Goal: Task Accomplishment & Management: Use online tool/utility

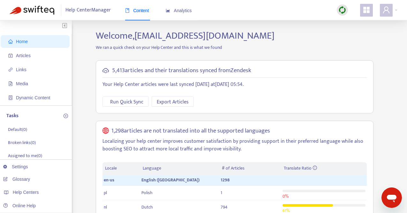
click at [187, 10] on span "Analytics" at bounding box center [179, 10] width 26 height 5
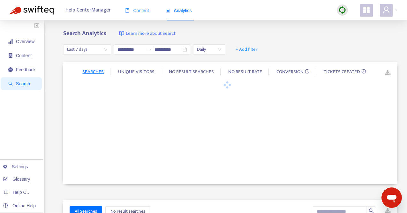
click at [142, 14] on div "Content" at bounding box center [137, 10] width 24 height 19
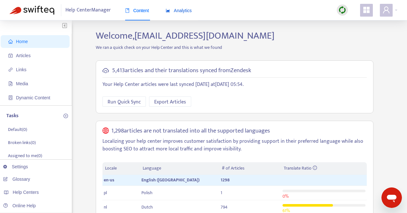
click at [180, 12] on span "Analytics" at bounding box center [179, 10] width 26 height 5
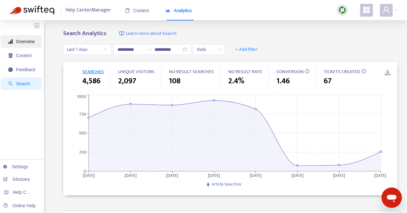
click at [28, 42] on span "Overview" at bounding box center [25, 41] width 19 height 5
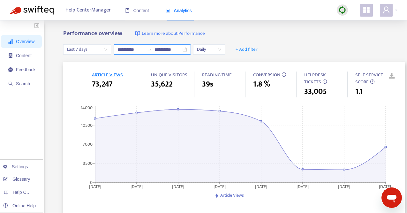
click at [184, 49] on div "**********" at bounding box center [152, 49] width 77 height 10
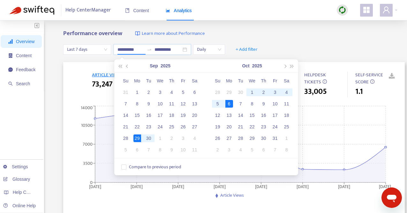
type input "**********"
click at [138, 138] on div "29" at bounding box center [138, 139] width 8 height 8
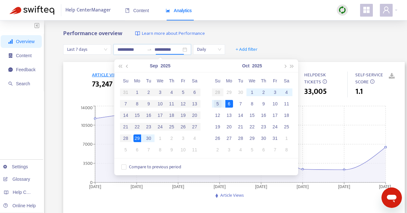
type input "**********"
click at [219, 103] on div "5" at bounding box center [218, 104] width 8 height 8
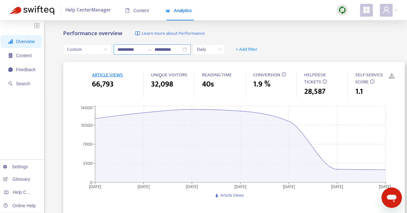
click at [190, 50] on div "**********" at bounding box center [152, 49] width 77 height 10
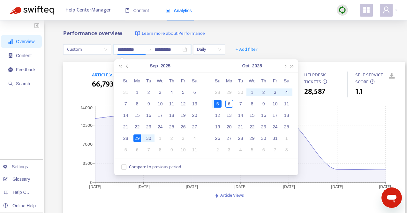
click at [333, 28] on div "**********" at bounding box center [203, 212] width 407 height 384
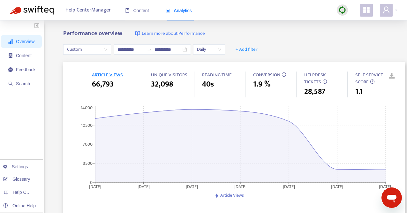
click at [392, 73] on link at bounding box center [388, 77] width 10 height 10
click at [251, 47] on span "+ Add filter" at bounding box center [247, 50] width 22 height 8
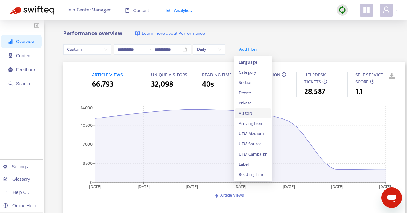
click at [252, 111] on span "Visitors" at bounding box center [253, 113] width 28 height 7
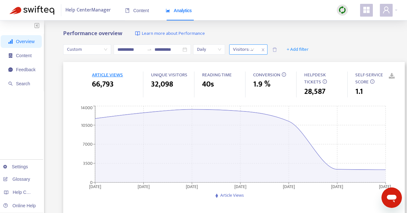
click at [254, 52] on div "Visitors: All" at bounding box center [244, 50] width 28 height 10
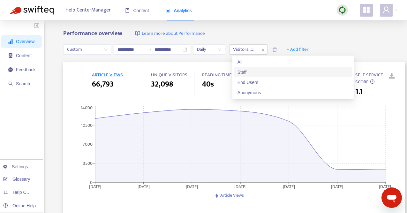
click at [256, 71] on div "Staff" at bounding box center [293, 72] width 111 height 7
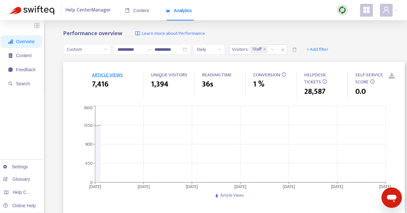
click at [282, 30] on div "Performance overview Learn more about Performance" at bounding box center [234, 33] width 342 height 7
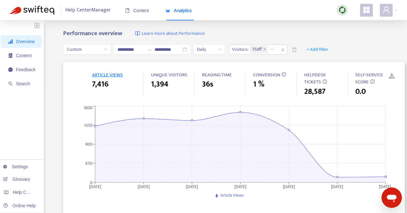
click at [392, 74] on link at bounding box center [388, 77] width 10 height 10
click at [284, 50] on icon "close" at bounding box center [283, 50] width 4 height 4
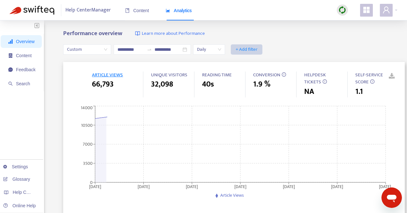
click at [256, 50] on span "+ Add filter" at bounding box center [247, 50] width 22 height 8
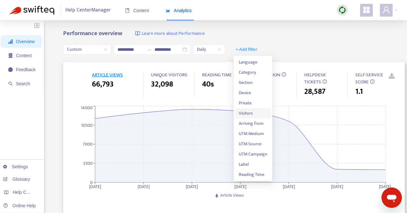
click at [256, 112] on span "Visitors" at bounding box center [253, 113] width 28 height 7
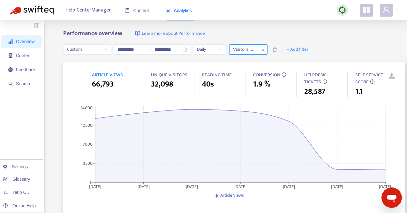
click at [255, 50] on div "Visitors: All" at bounding box center [244, 50] width 28 height 10
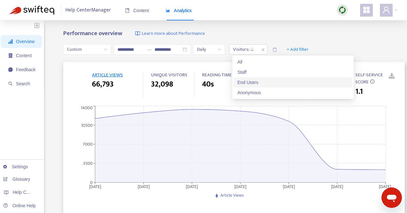
click at [261, 84] on div "End Users" at bounding box center [293, 82] width 111 height 7
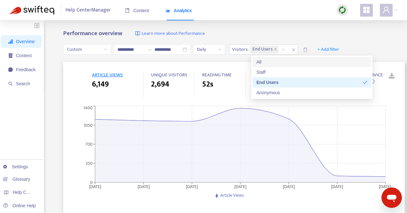
click at [278, 31] on div "Performance overview Learn more about Performance" at bounding box center [234, 33] width 342 height 7
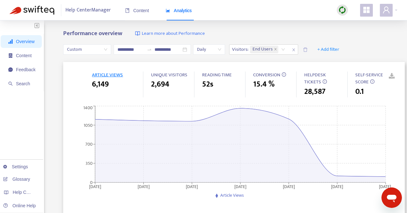
click at [392, 76] on link at bounding box center [388, 77] width 10 height 10
click at [295, 49] on icon "close" at bounding box center [294, 50] width 3 height 3
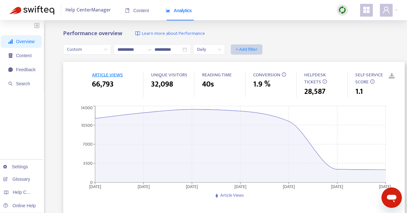
click at [248, 49] on span "+ Add filter" at bounding box center [247, 50] width 22 height 8
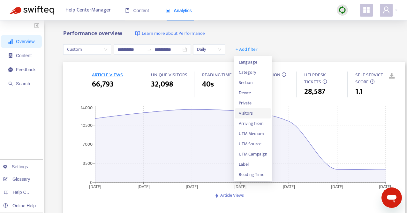
click at [257, 113] on span "Visitors" at bounding box center [253, 113] width 28 height 7
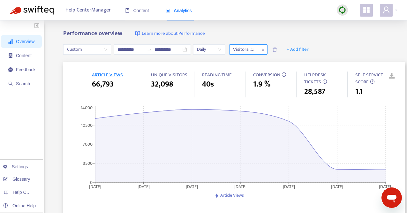
click at [258, 50] on div "Visitors: All" at bounding box center [244, 50] width 28 height 10
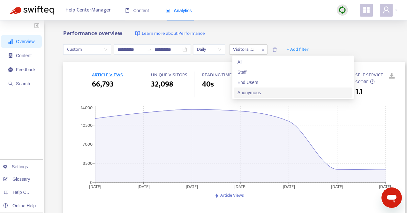
click at [268, 92] on div "Anonymous" at bounding box center [293, 92] width 111 height 7
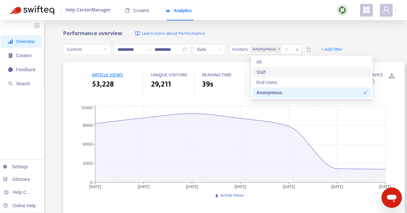
click at [284, 26] on div "**********" at bounding box center [203, 212] width 407 height 384
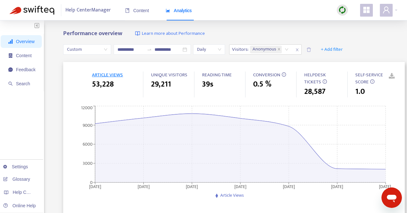
click at [392, 74] on link at bounding box center [388, 77] width 10 height 10
click at [299, 50] on icon "close" at bounding box center [298, 50] width 4 height 4
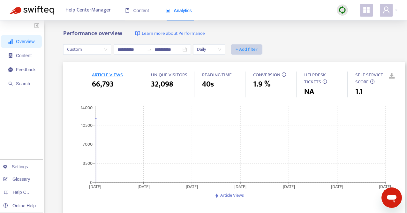
click at [245, 48] on span "+ Add filter" at bounding box center [247, 50] width 22 height 8
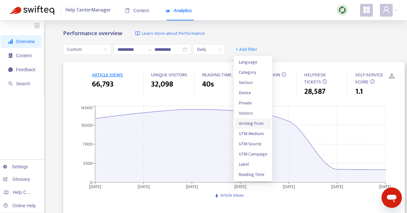
click at [256, 120] on span "Arriving from" at bounding box center [253, 123] width 28 height 7
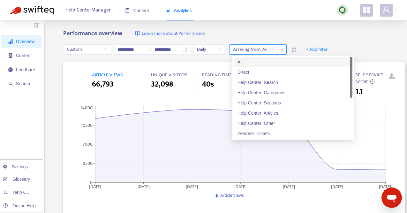
click at [274, 50] on div "Arriving from: All" at bounding box center [254, 50] width 48 height 10
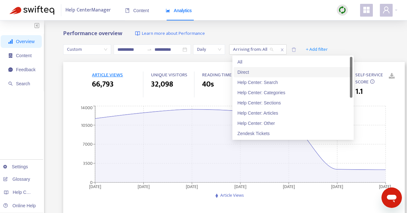
click at [272, 73] on div "Direct" at bounding box center [293, 72] width 111 height 7
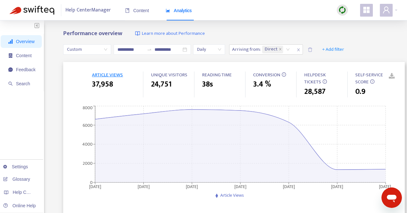
click at [285, 31] on div "Performance overview Learn more about Performance" at bounding box center [234, 33] width 342 height 7
click at [392, 76] on link at bounding box center [388, 77] width 10 height 10
click at [299, 49] on icon "close" at bounding box center [299, 50] width 4 height 4
click at [26, 68] on span "Feedback" at bounding box center [25, 69] width 19 height 5
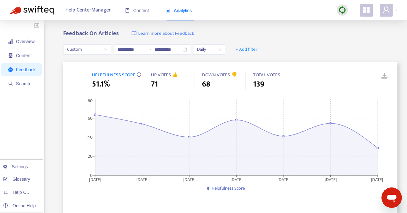
click at [383, 76] on link at bounding box center [381, 77] width 10 height 10
click at [26, 83] on span "Search" at bounding box center [23, 83] width 14 height 5
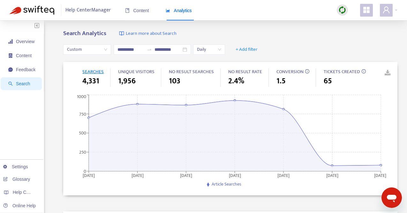
click at [388, 74] on link at bounding box center [384, 73] width 10 height 10
click at [257, 46] on span "+ Add filter" at bounding box center [247, 50] width 22 height 8
click at [259, 80] on span "Visitors" at bounding box center [251, 82] width 25 height 7
click at [256, 52] on div at bounding box center [250, 50] width 39 height 8
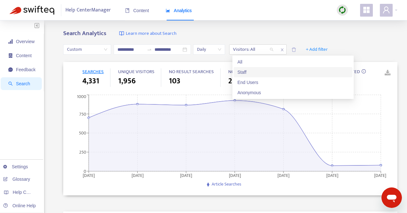
click at [261, 71] on div "Staff" at bounding box center [293, 72] width 111 height 7
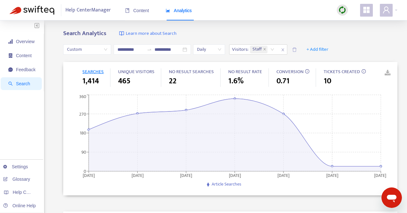
click at [388, 71] on link at bounding box center [384, 73] width 10 height 10
click at [284, 49] on icon "close" at bounding box center [283, 50] width 4 height 4
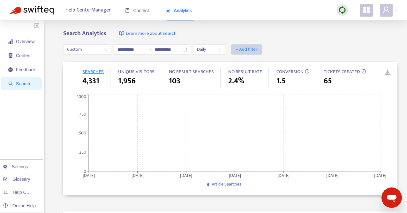
click at [252, 48] on span "+ Add filter" at bounding box center [247, 50] width 22 height 8
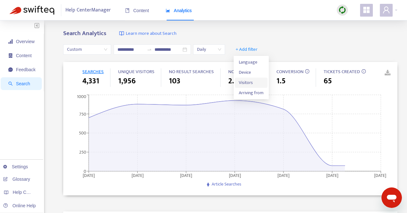
click at [253, 82] on span "Visitors" at bounding box center [251, 82] width 25 height 7
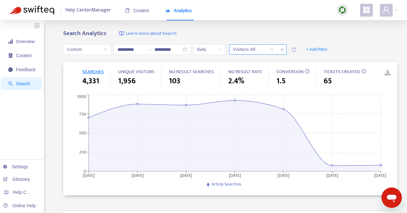
click at [268, 50] on div at bounding box center [250, 50] width 39 height 8
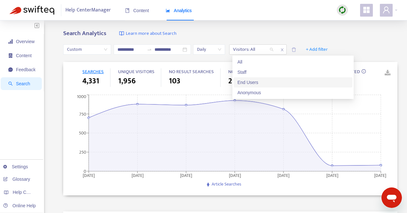
click at [271, 81] on div "End Users" at bounding box center [293, 82] width 111 height 7
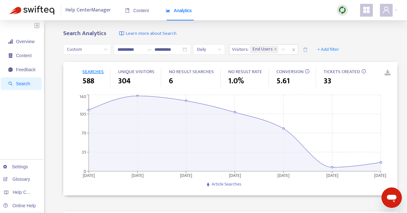
click at [387, 71] on link at bounding box center [384, 73] width 10 height 10
click at [298, 49] on span "close" at bounding box center [294, 50] width 8 height 8
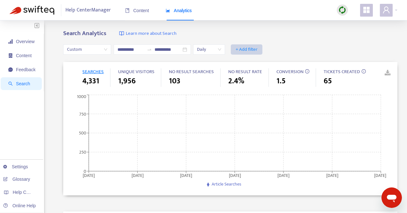
click at [250, 46] on span "+ Add filter" at bounding box center [247, 50] width 22 height 8
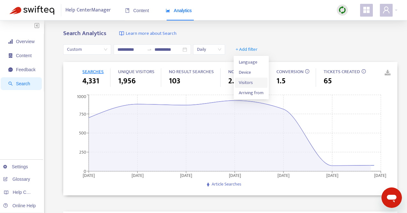
click at [255, 80] on span "Visitors" at bounding box center [251, 82] width 25 height 7
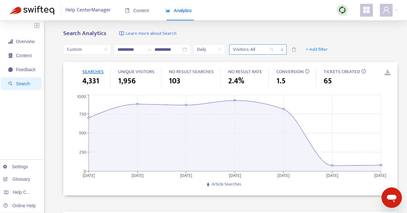
click at [273, 49] on div "Visitors: All" at bounding box center [254, 50] width 48 height 10
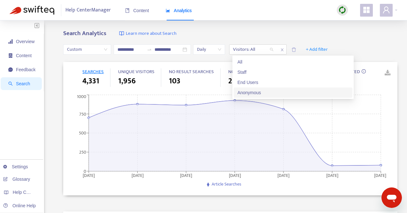
click at [268, 90] on div "Anonymous" at bounding box center [293, 92] width 111 height 7
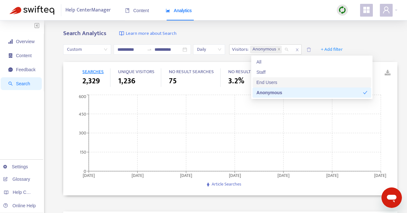
click at [276, 30] on div "Search Analytics Learn more about Search" at bounding box center [230, 33] width 335 height 7
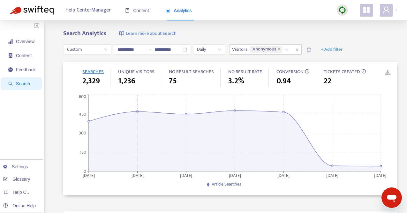
click at [388, 72] on link at bounding box center [384, 73] width 10 height 10
